Goal: Complete application form

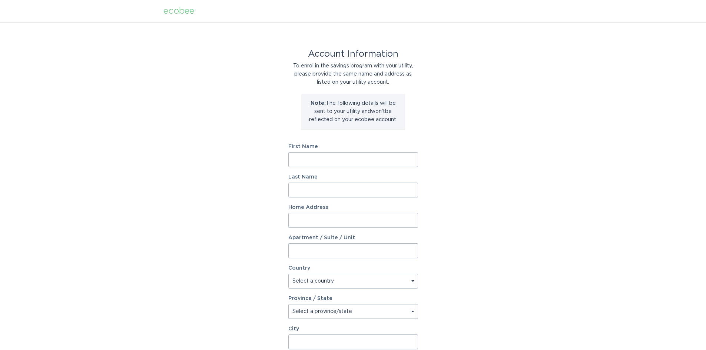
scroll to position [74, 0]
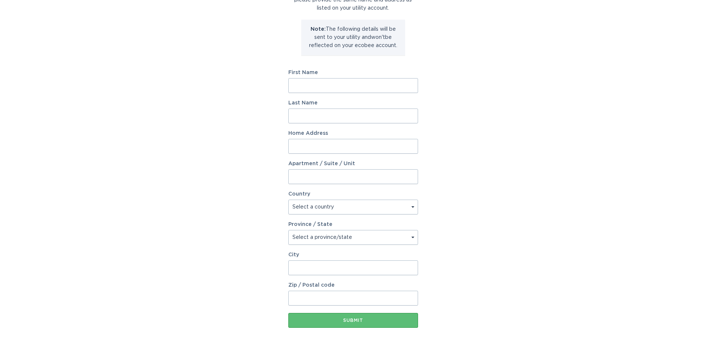
click at [347, 87] on input "First Name" at bounding box center [354, 85] width 130 height 15
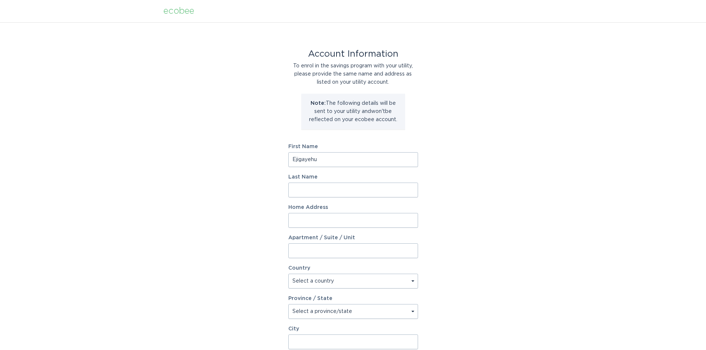
type input "Ejigayehu"
click at [337, 195] on input "Last Name" at bounding box center [354, 190] width 130 height 15
type input "Sititaw"
click at [322, 222] on input "Home Address" at bounding box center [354, 220] width 130 height 15
type input "526 Stone Shadow Dr"
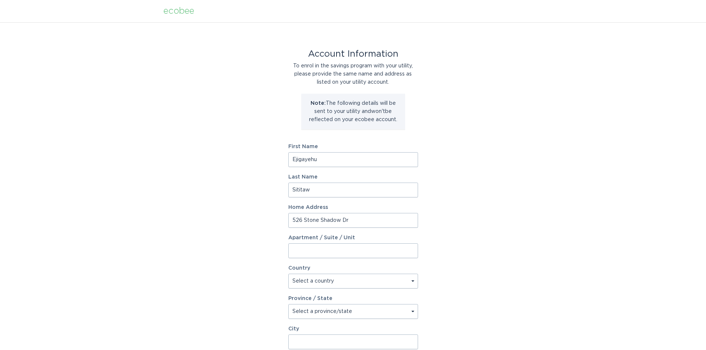
click at [307, 281] on select "Select a country [GEOGRAPHIC_DATA] [GEOGRAPHIC_DATA]" at bounding box center [354, 281] width 130 height 15
select select "US"
click at [289, 274] on select "Select a country [GEOGRAPHIC_DATA] [GEOGRAPHIC_DATA]" at bounding box center [354, 281] width 130 height 15
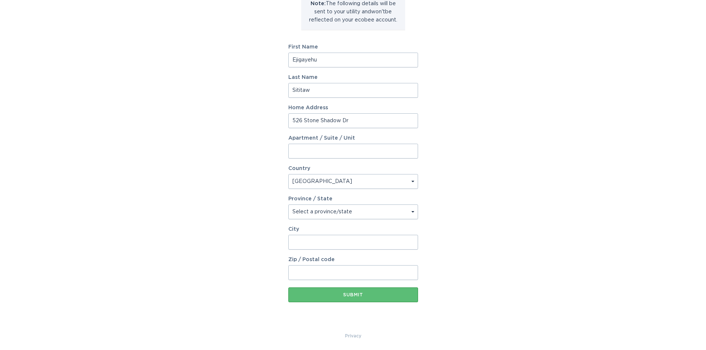
scroll to position [101, 0]
click at [372, 211] on select "Select a province/state [US_STATE] [US_STATE] [US_STATE] [US_STATE] [US_STATE] …" at bounding box center [354, 211] width 130 height 15
select select "OH"
click at [289, 204] on select "Select a province/state [US_STATE] [US_STATE] [US_STATE] [US_STATE] [US_STATE] …" at bounding box center [354, 211] width 130 height 15
click at [340, 240] on input "City" at bounding box center [354, 241] width 130 height 15
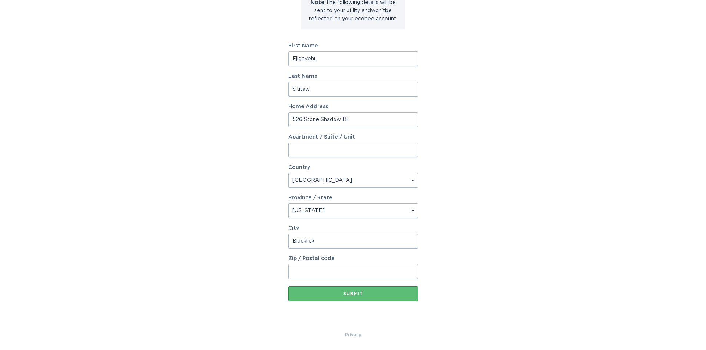
type input "Blacklick"
click at [330, 273] on input "Zip / Postal code" at bounding box center [354, 271] width 130 height 15
type input "43004"
click at [349, 293] on div "Submit" at bounding box center [353, 294] width 122 height 4
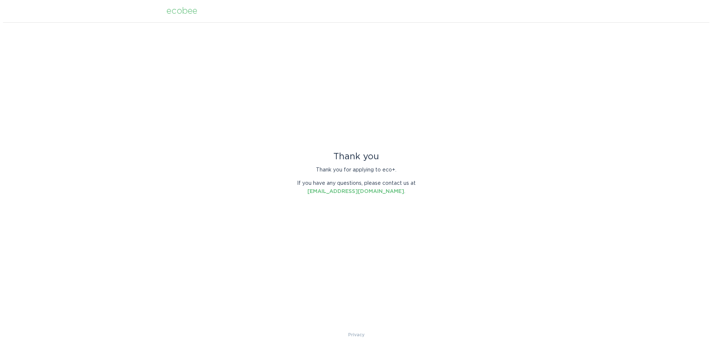
scroll to position [0, 0]
